Goal: Navigation & Orientation: Find specific page/section

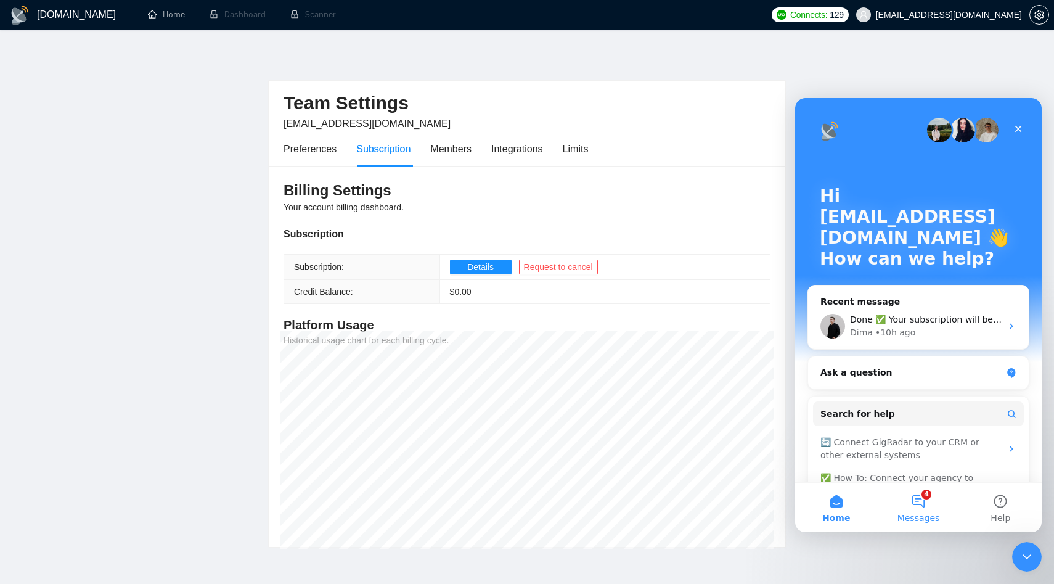
click at [915, 517] on span "Messages" at bounding box center [918, 517] width 43 height 9
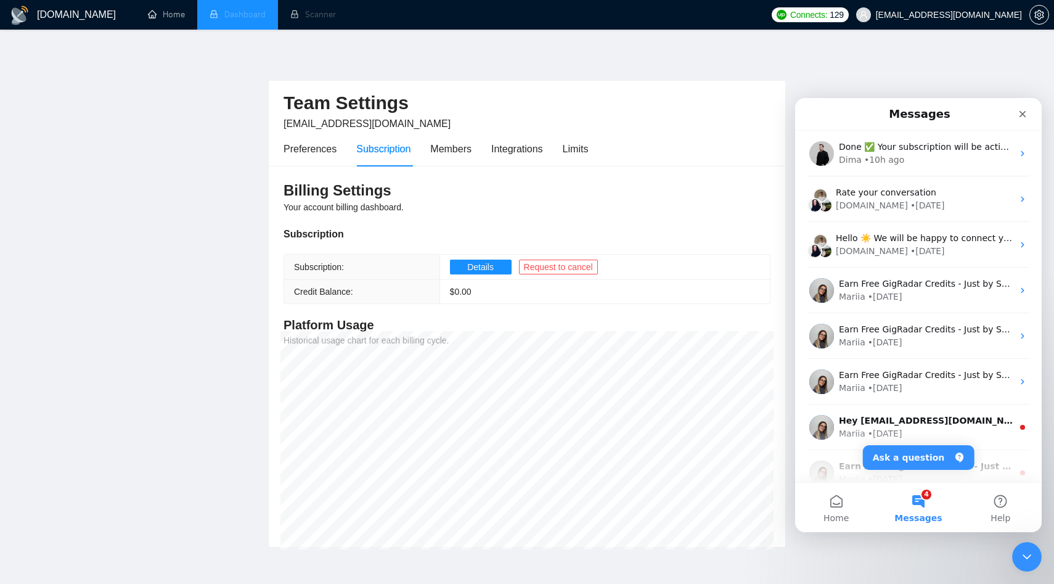
click at [263, 7] on li "Dashboard" at bounding box center [237, 15] width 81 height 30
click at [242, 15] on li "Dashboard" at bounding box center [237, 15] width 81 height 30
click at [300, 15] on li "Scanner" at bounding box center [313, 15] width 70 height 30
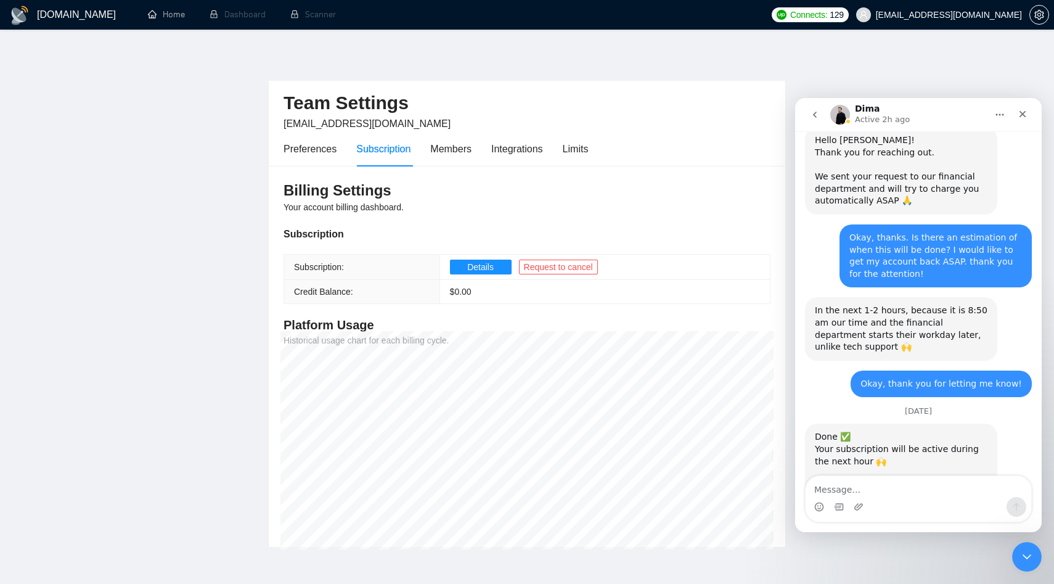
scroll to position [1235, 0]
click at [980, 15] on span "[EMAIL_ADDRESS][DOMAIN_NAME]" at bounding box center [949, 15] width 146 height 0
click at [1032, 113] on div "Close" at bounding box center [1022, 114] width 22 height 22
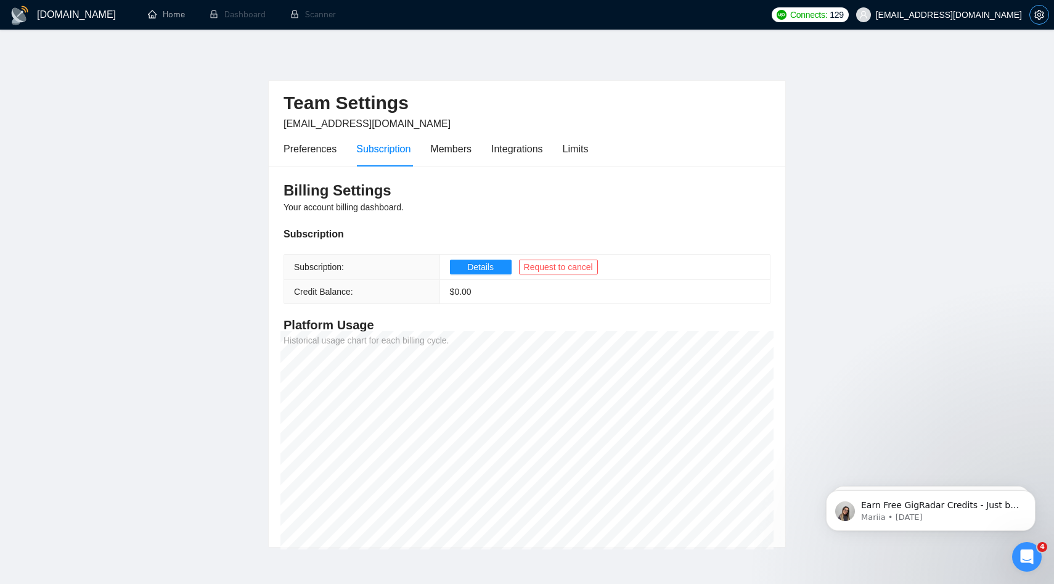
scroll to position [0, 0]
click at [1019, 6] on span "[EMAIL_ADDRESS][DOMAIN_NAME]" at bounding box center [939, 14] width 181 height 39
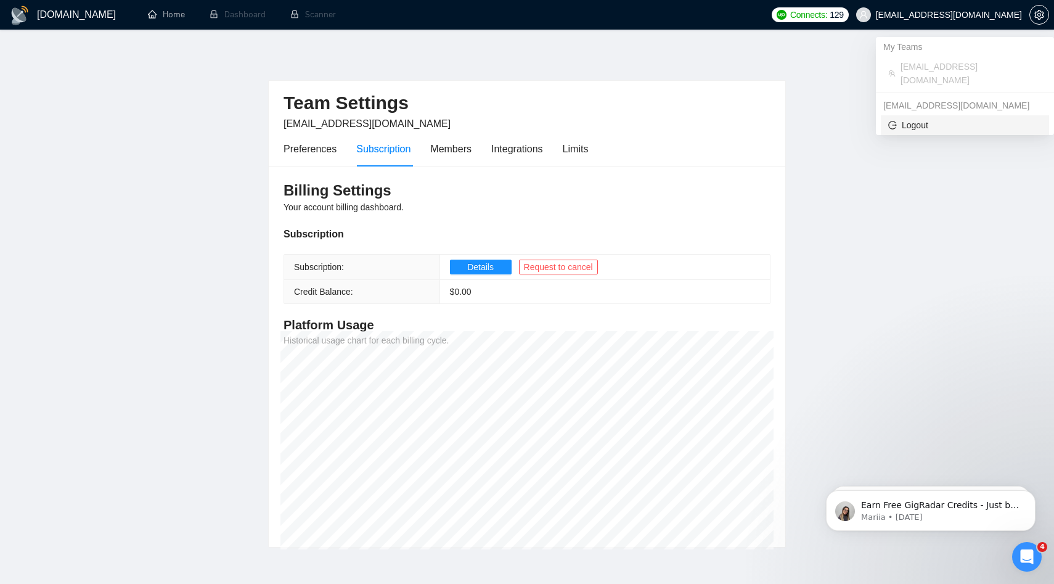
click at [942, 118] on span "Logout" at bounding box center [964, 125] width 153 height 14
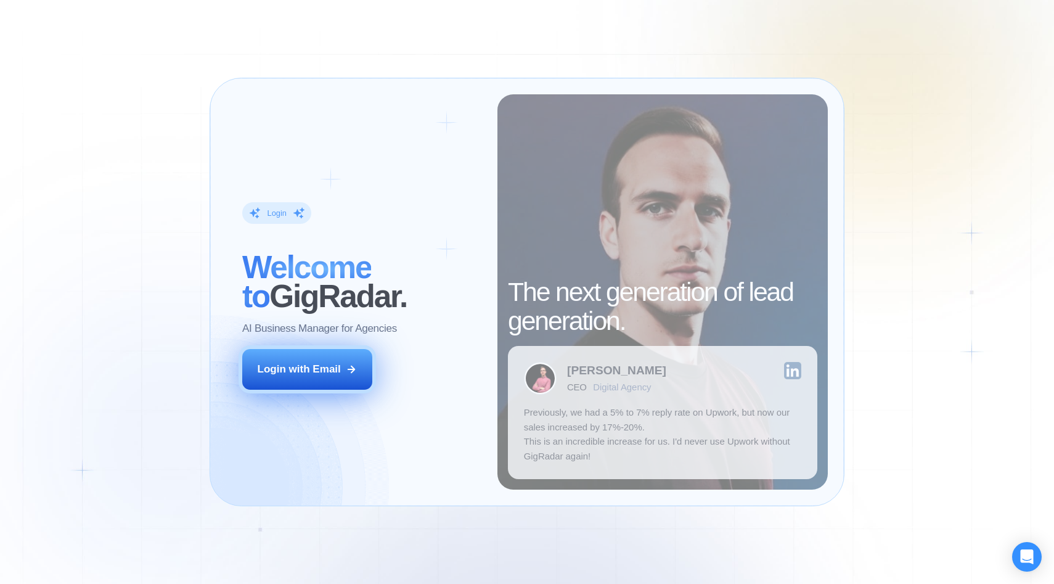
click at [337, 362] on div "Login with Email" at bounding box center [299, 369] width 83 height 15
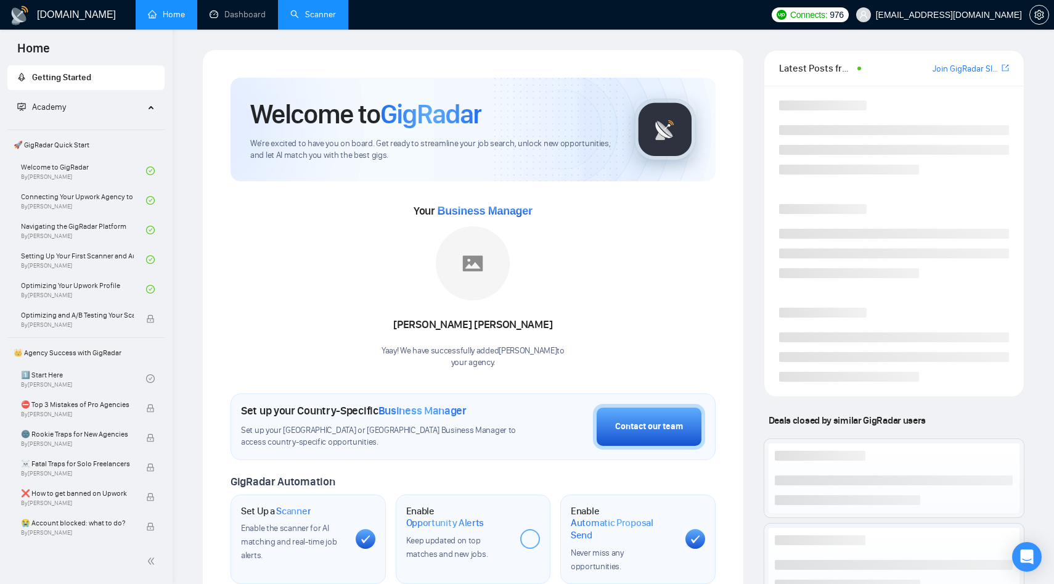
click at [336, 18] on link "Scanner" at bounding box center [313, 14] width 46 height 10
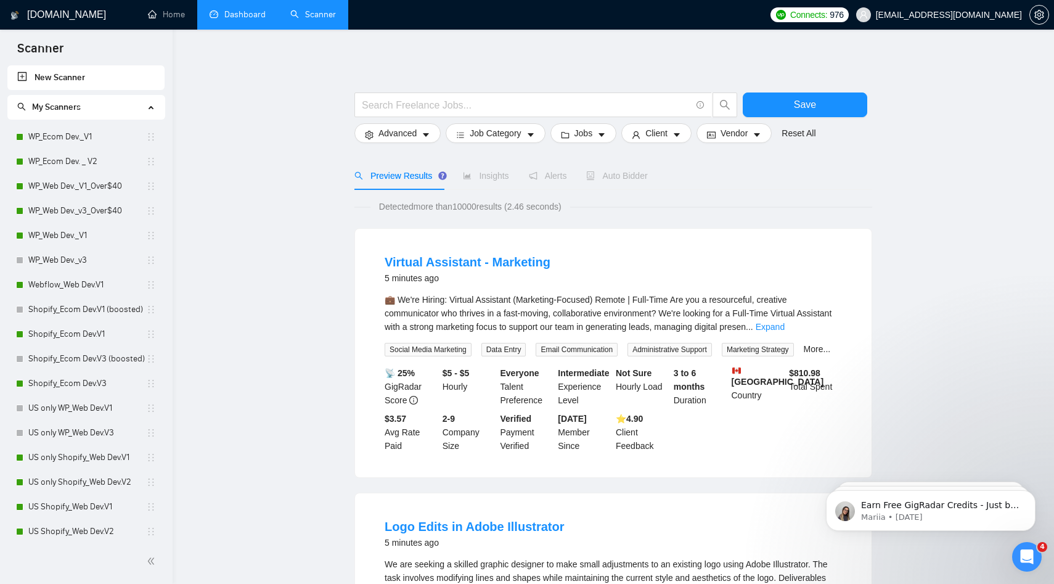
click at [238, 15] on link "Dashboard" at bounding box center [238, 14] width 56 height 10
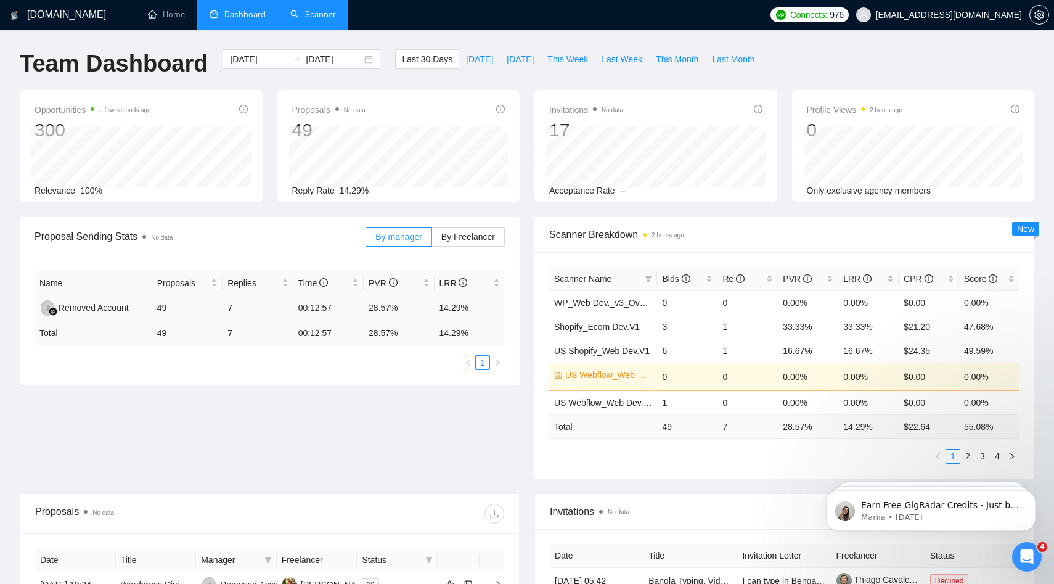
click at [84, 306] on div "Removed Account" at bounding box center [94, 308] width 70 height 14
click at [468, 64] on span "[DATE]" at bounding box center [479, 59] width 27 height 14
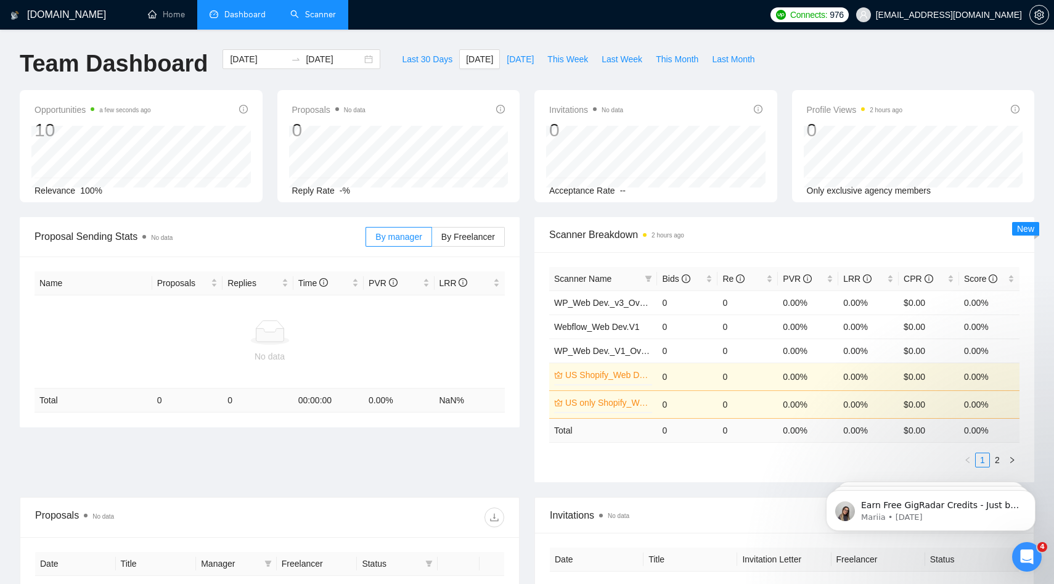
click at [311, 347] on div "No data" at bounding box center [269, 341] width 460 height 43
click at [465, 234] on span "By Freelancer" at bounding box center [468, 237] width 54 height 10
click at [432, 240] on input "By Freelancer" at bounding box center [432, 240] width 0 height 0
click at [412, 245] on label "By manager" at bounding box center [398, 237] width 66 height 20
click at [366, 240] on input "By manager" at bounding box center [366, 240] width 0 height 0
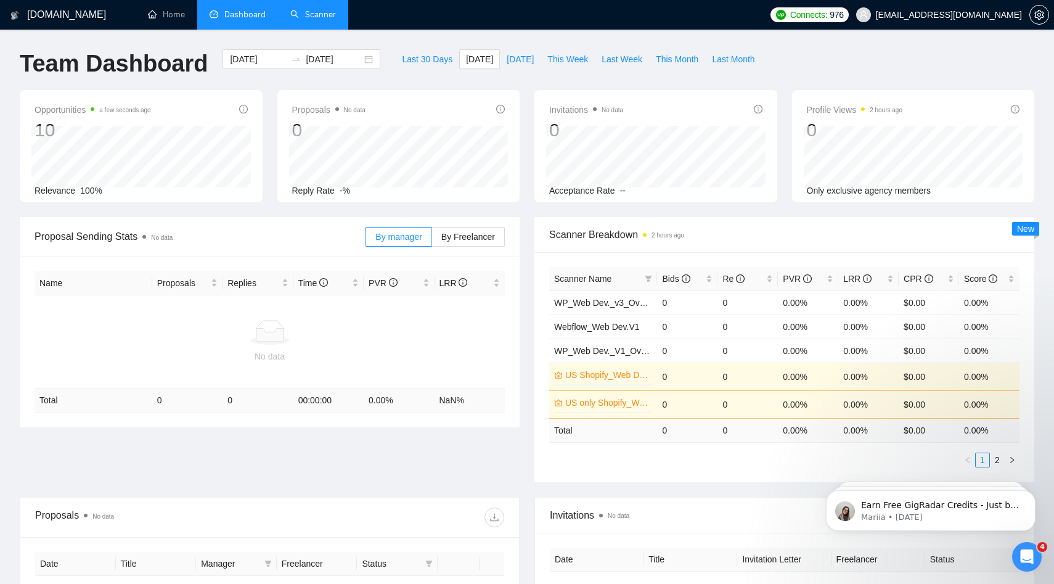
click at [527, 69] on div "Last 30 Days [DATE] [DATE] This Week Last Week This Month Last Month" at bounding box center [578, 69] width 381 height 41
click at [527, 60] on span "[DATE]" at bounding box center [520, 59] width 27 height 14
type input "[DATE]"
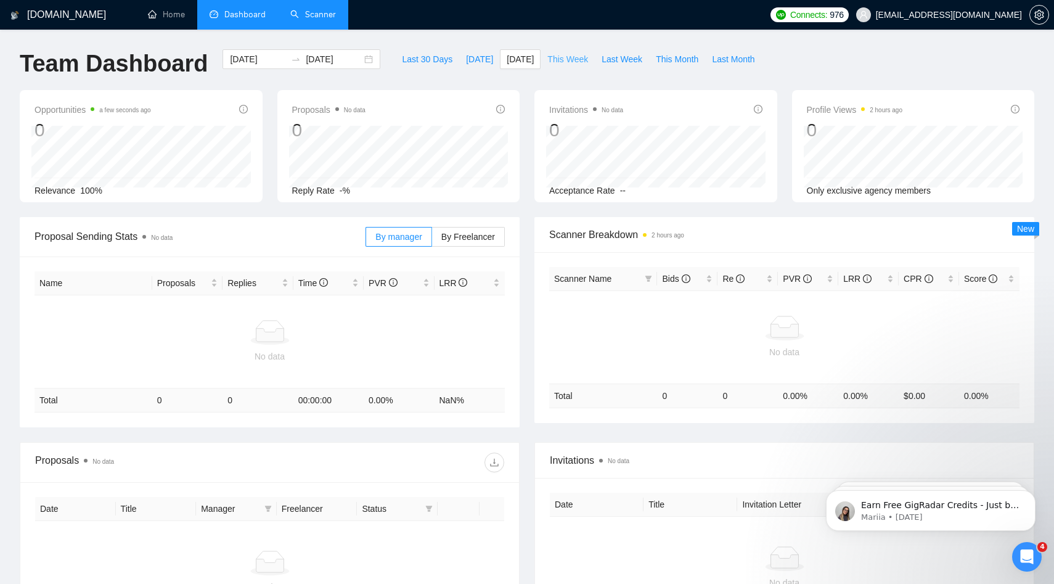
click at [568, 60] on span "This Week" at bounding box center [567, 59] width 41 height 14
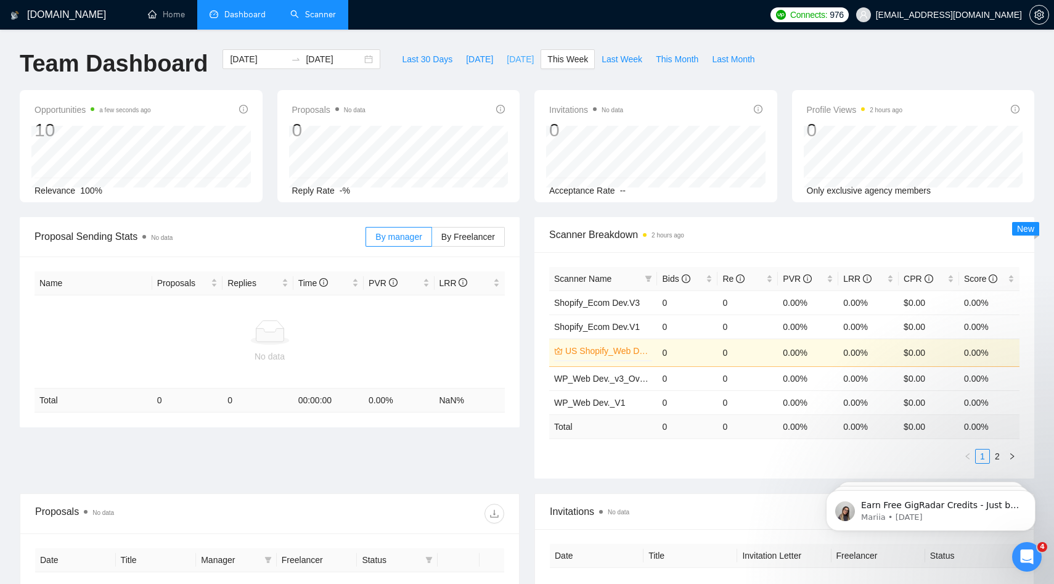
click at [500, 57] on button "[DATE]" at bounding box center [520, 59] width 41 height 20
type input "[DATE]"
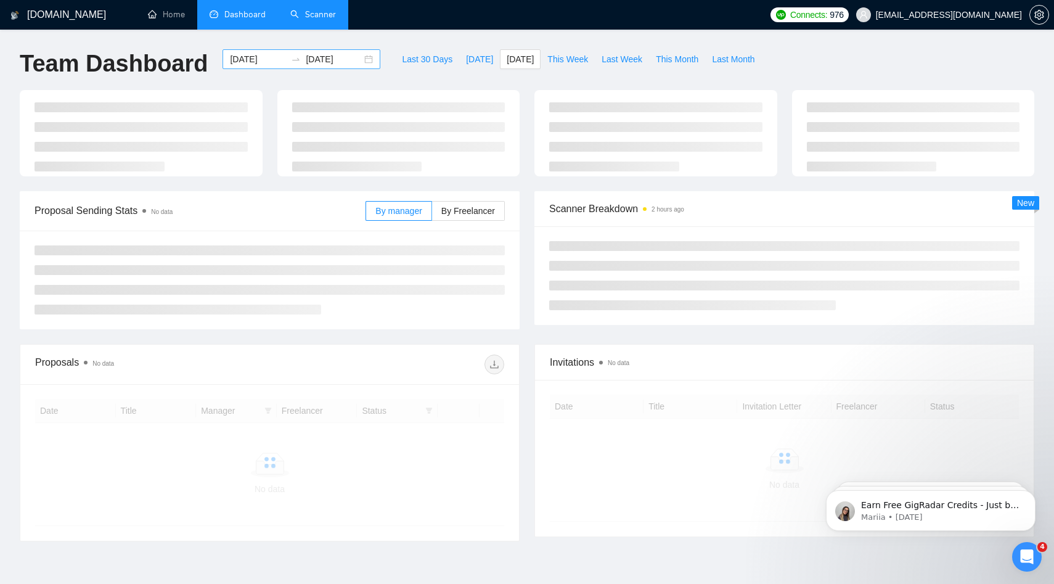
click at [340, 49] on div "[DATE] [DATE]" at bounding box center [301, 59] width 158 height 20
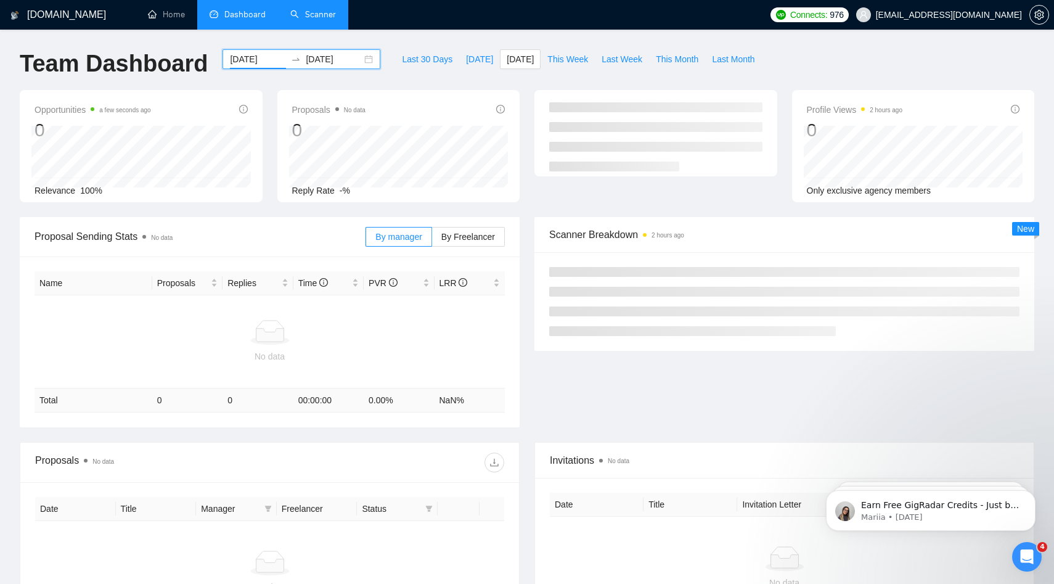
click at [334, 20] on link "Scanner" at bounding box center [313, 14] width 46 height 10
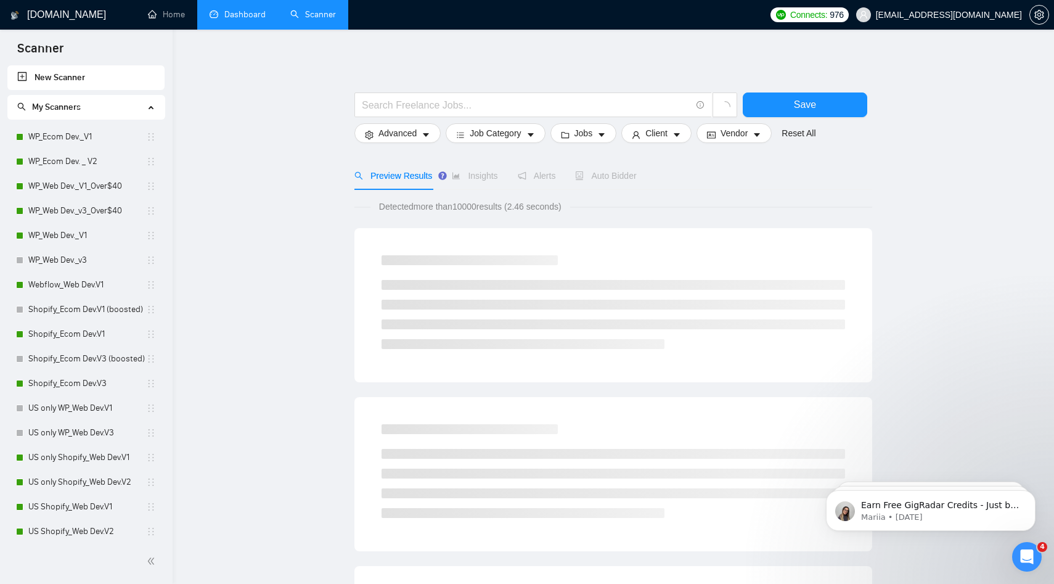
click at [236, 16] on link "Dashboard" at bounding box center [238, 14] width 56 height 10
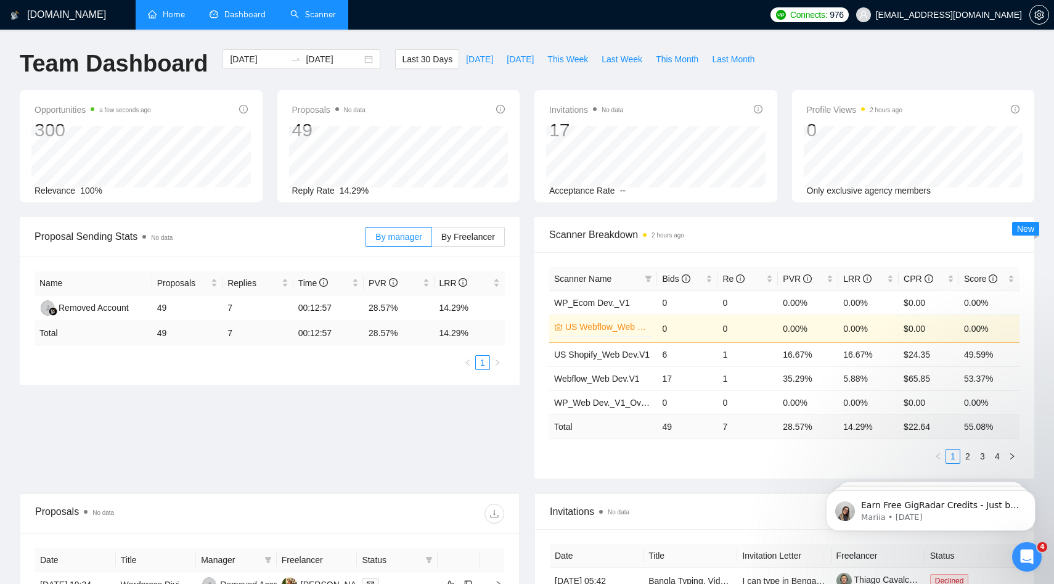
click at [172, 9] on link "Home" at bounding box center [166, 14] width 37 height 10
